Goal: Navigation & Orientation: Find specific page/section

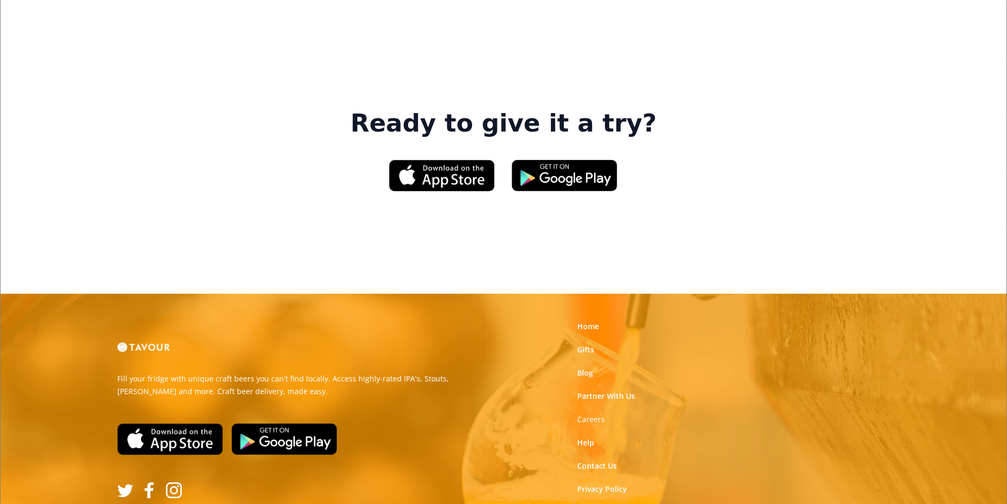
scroll to position [1599, 0]
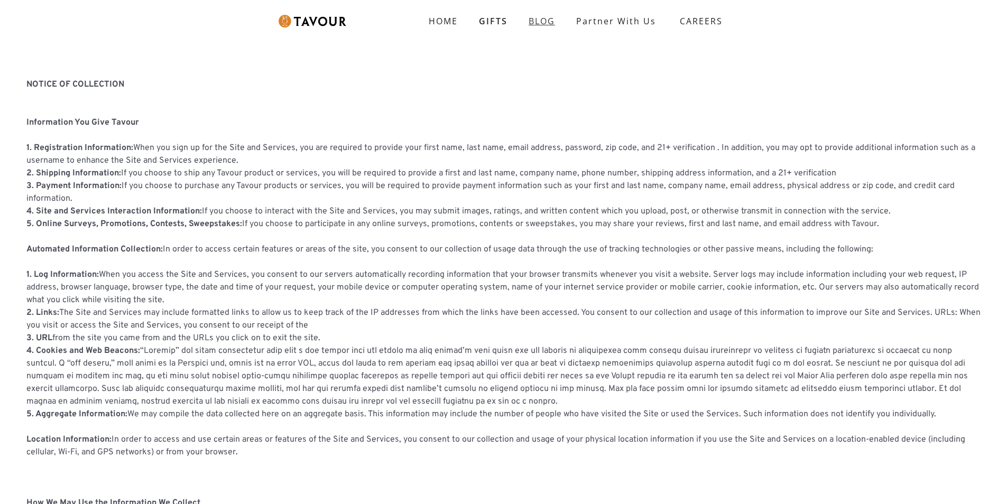
click at [553, 15] on link "BLOG" at bounding box center [542, 21] width 48 height 21
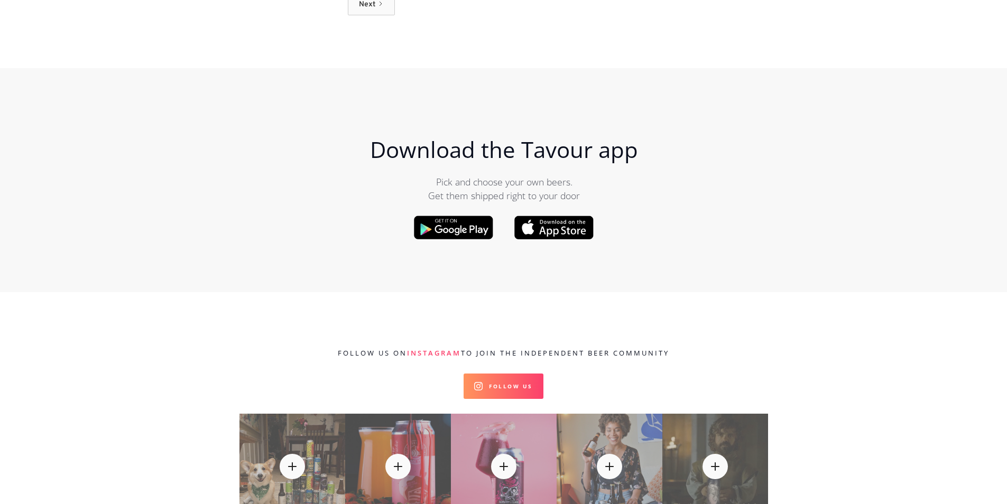
scroll to position [11149, 0]
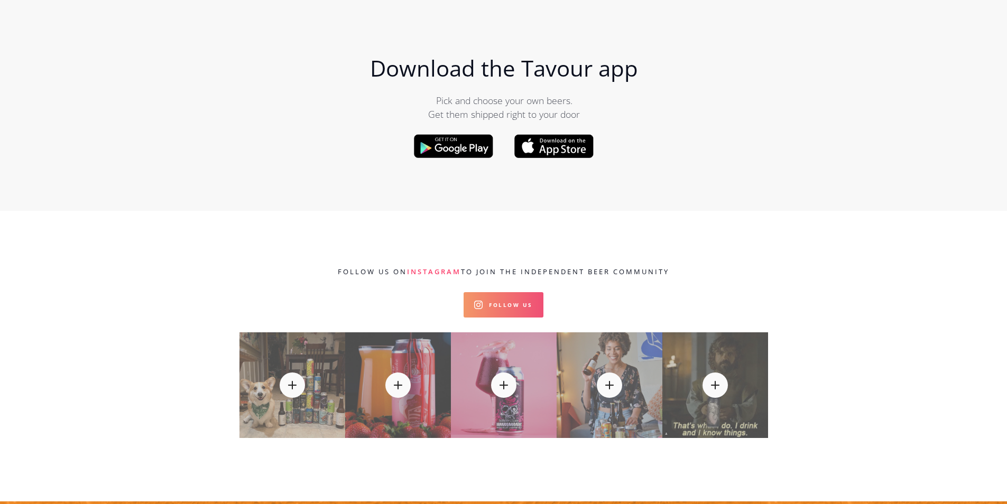
click at [534, 292] on link "Follow Us" at bounding box center [503, 304] width 80 height 25
